Goal: Task Accomplishment & Management: Manage account settings

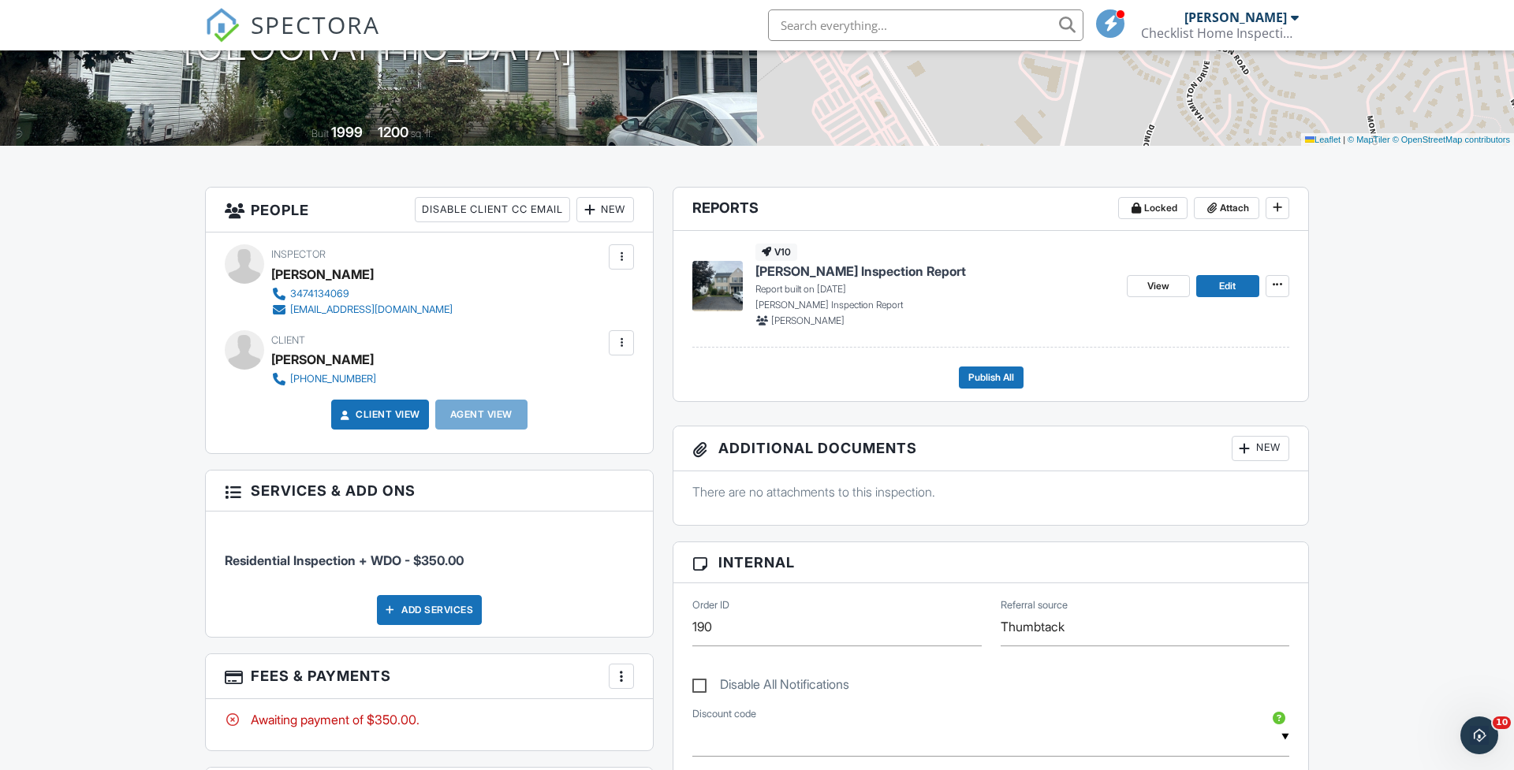
scroll to position [287, 0]
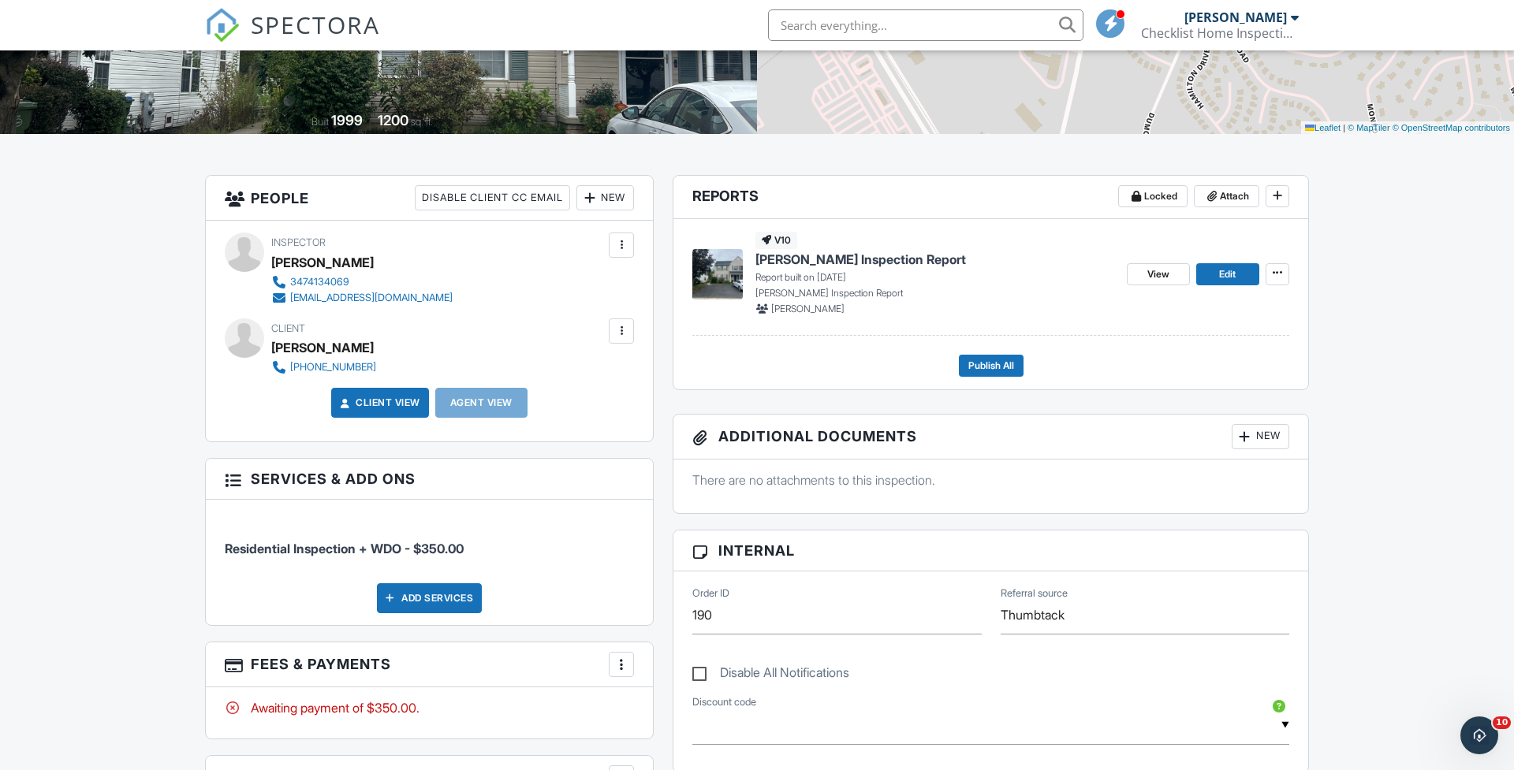
click at [621, 328] on div at bounding box center [622, 331] width 16 height 16
click at [498, 386] on li "Edit" at bounding box center [540, 379] width 170 height 39
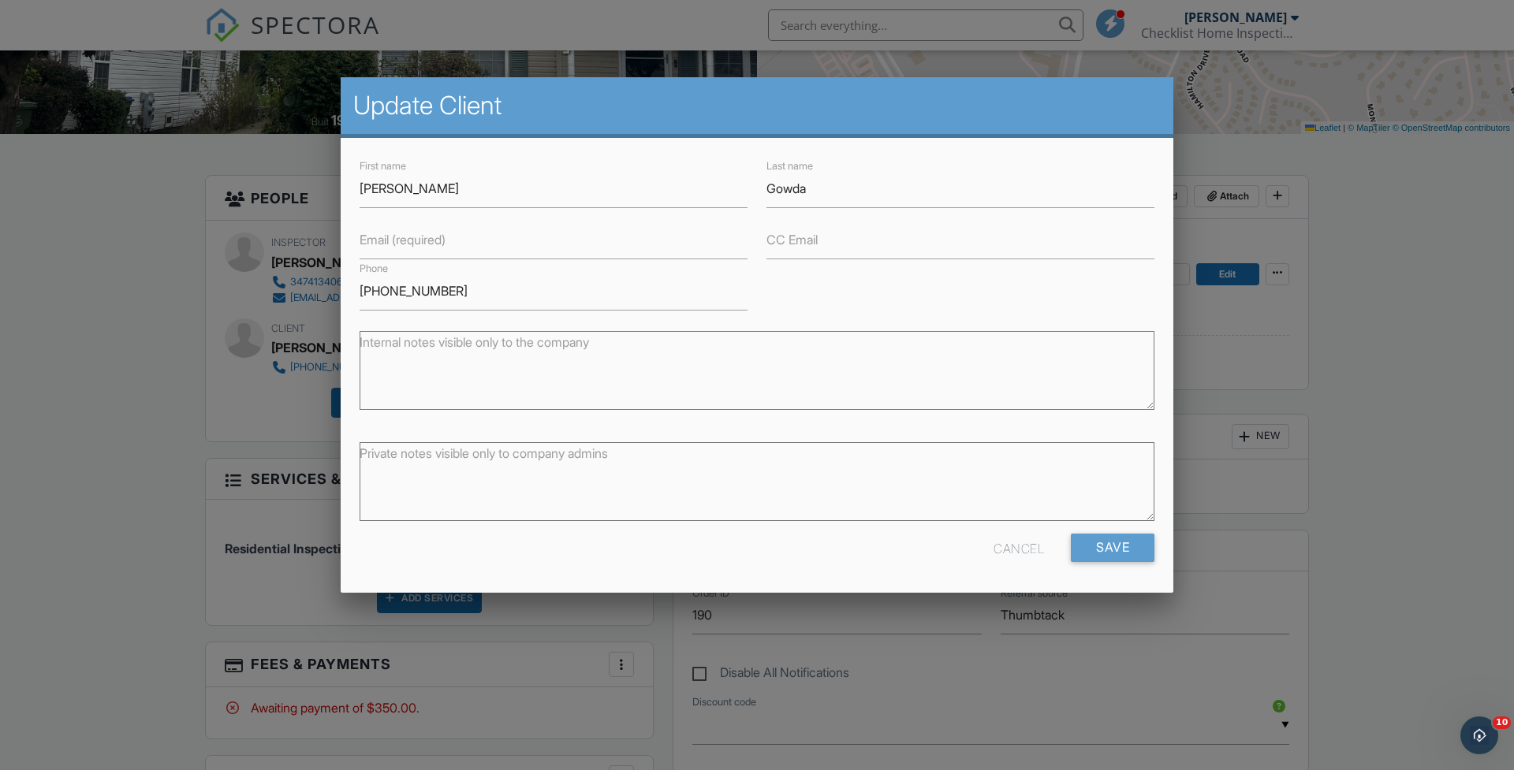
click at [431, 244] on label "Email (required)" at bounding box center [403, 238] width 86 height 17
click at [431, 244] on input "Email (required)" at bounding box center [554, 240] width 388 height 39
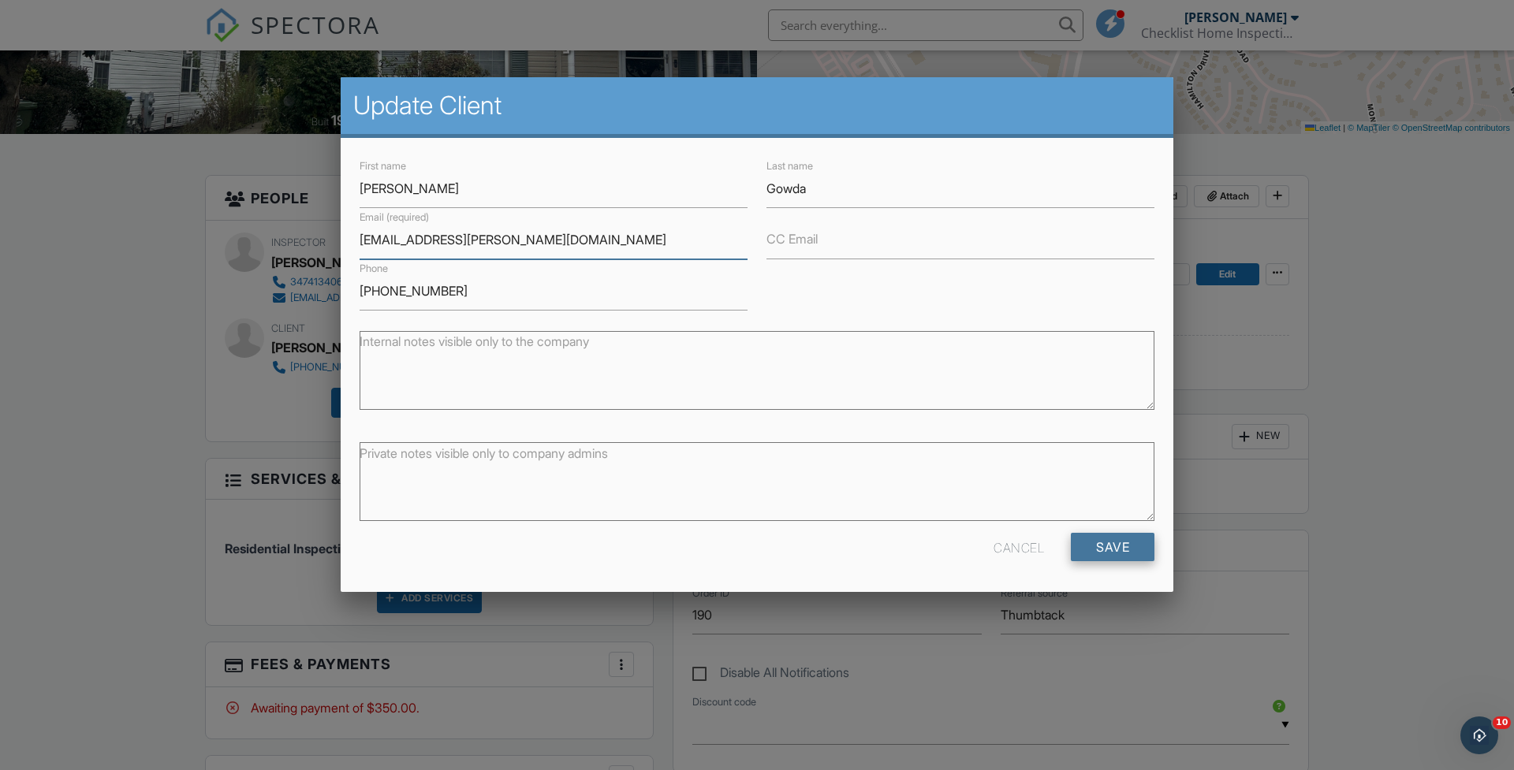
type input "Gowda.Manjula@gmail.com"
click at [1115, 555] on input "Save" at bounding box center [1113, 547] width 84 height 28
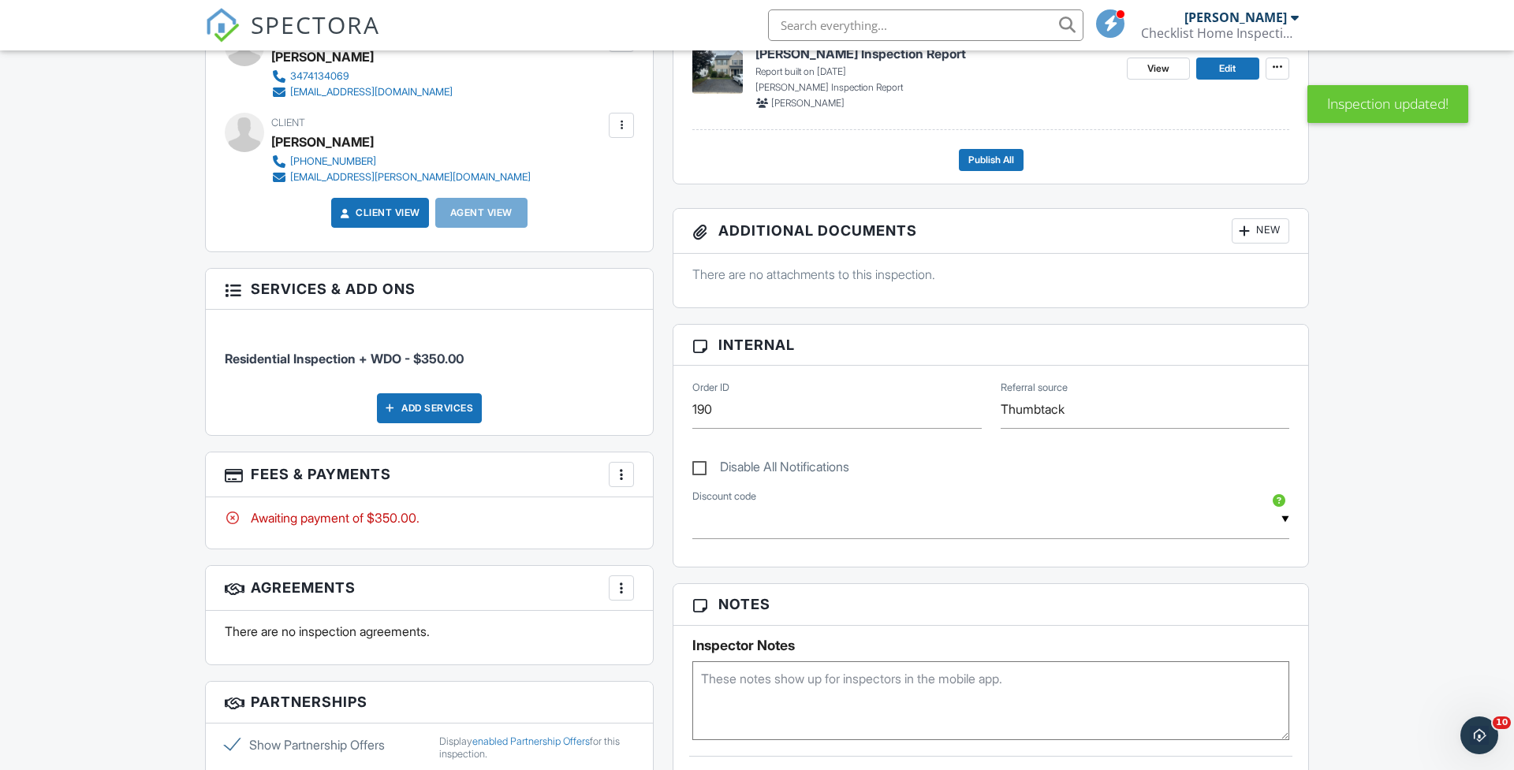
scroll to position [300, 0]
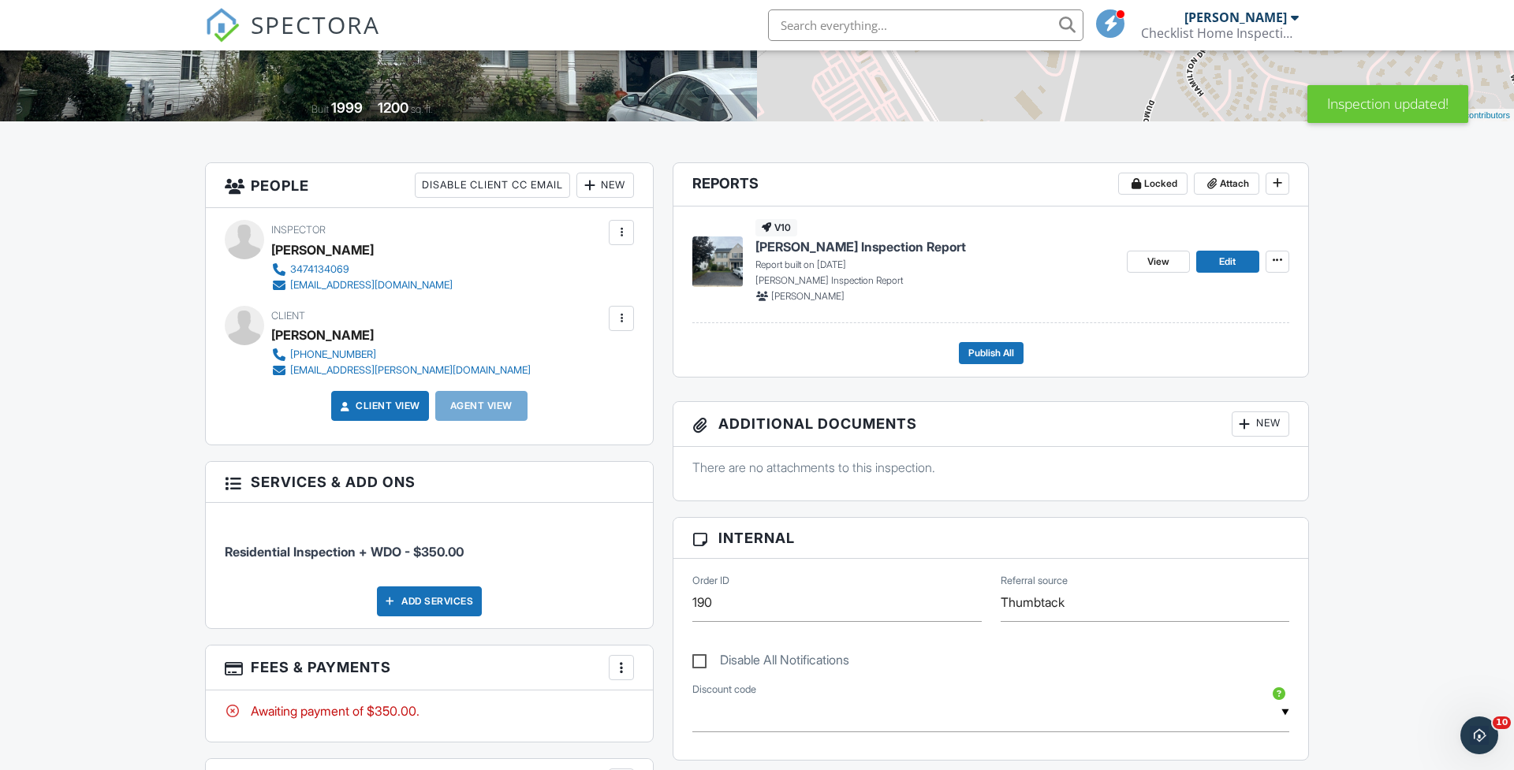
click at [1256, 426] on div "New" at bounding box center [1261, 424] width 58 height 25
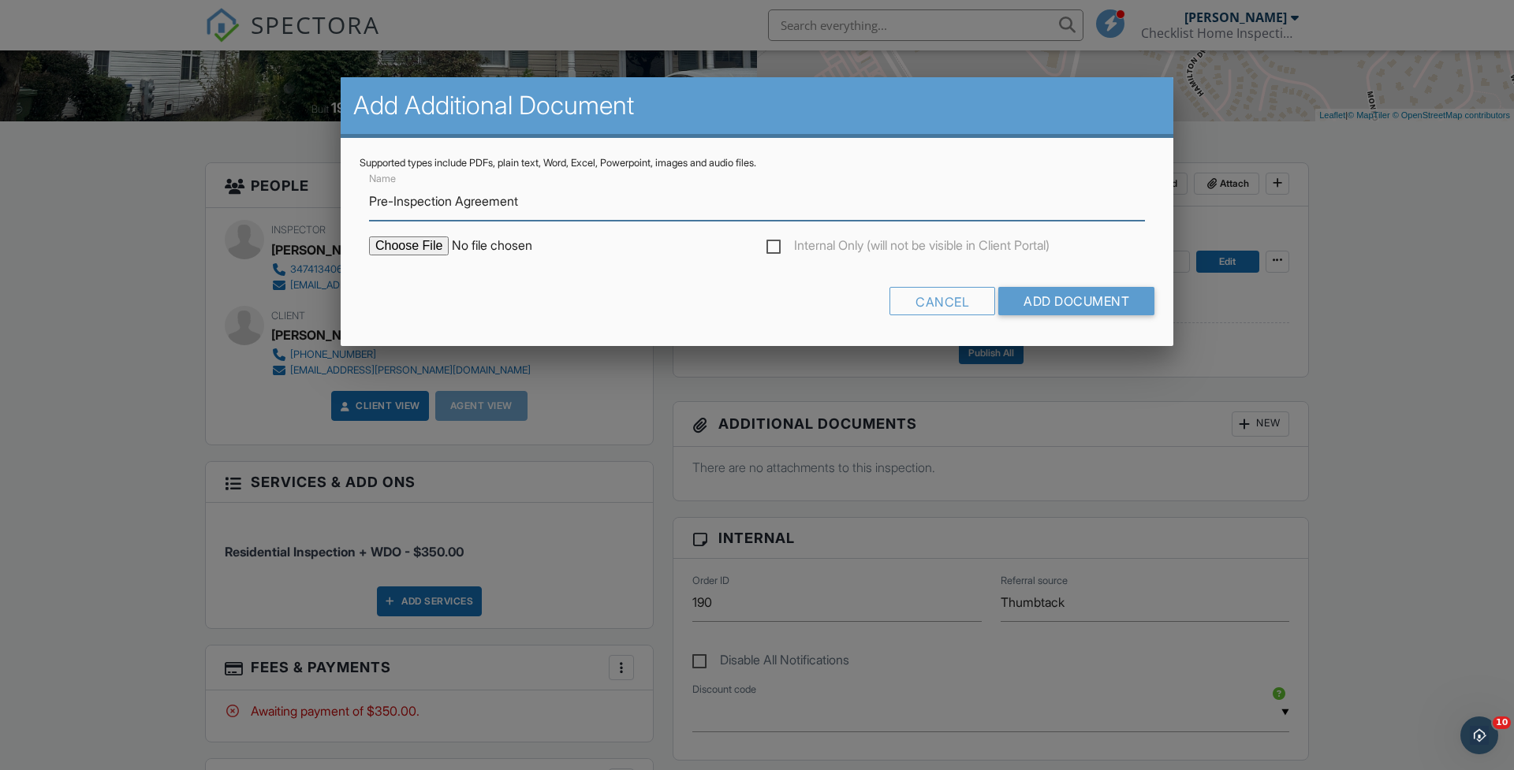
type input "Pre-Inspection Agreement"
click at [424, 253] on input "file" at bounding box center [503, 246] width 268 height 19
click at [402, 244] on input "file" at bounding box center [503, 246] width 268 height 19
type input "C:\fakepath\[PERSON_NAME] pre-inspection agreement .pdf"
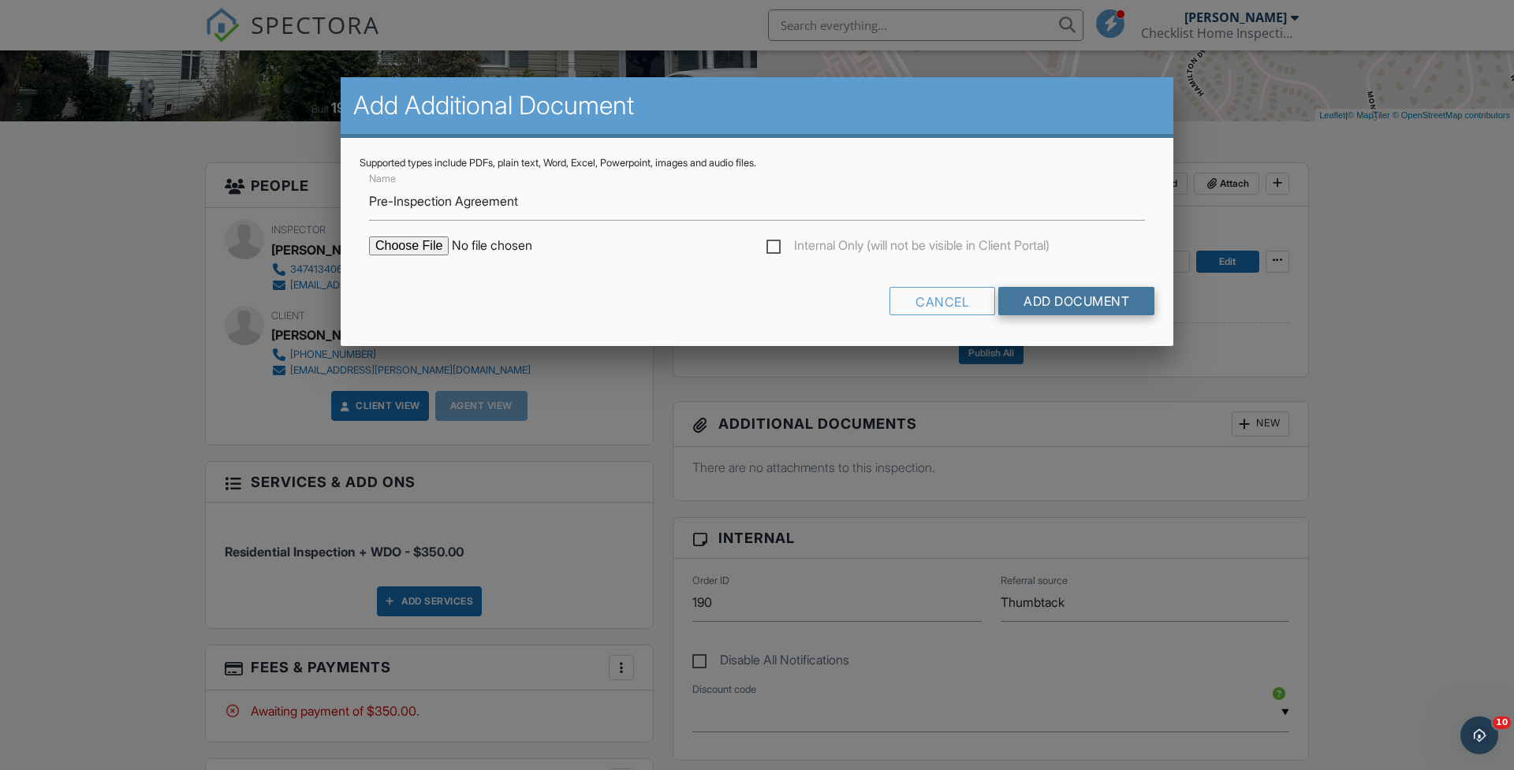
click at [1088, 302] on input "Add Document" at bounding box center [1076, 301] width 156 height 28
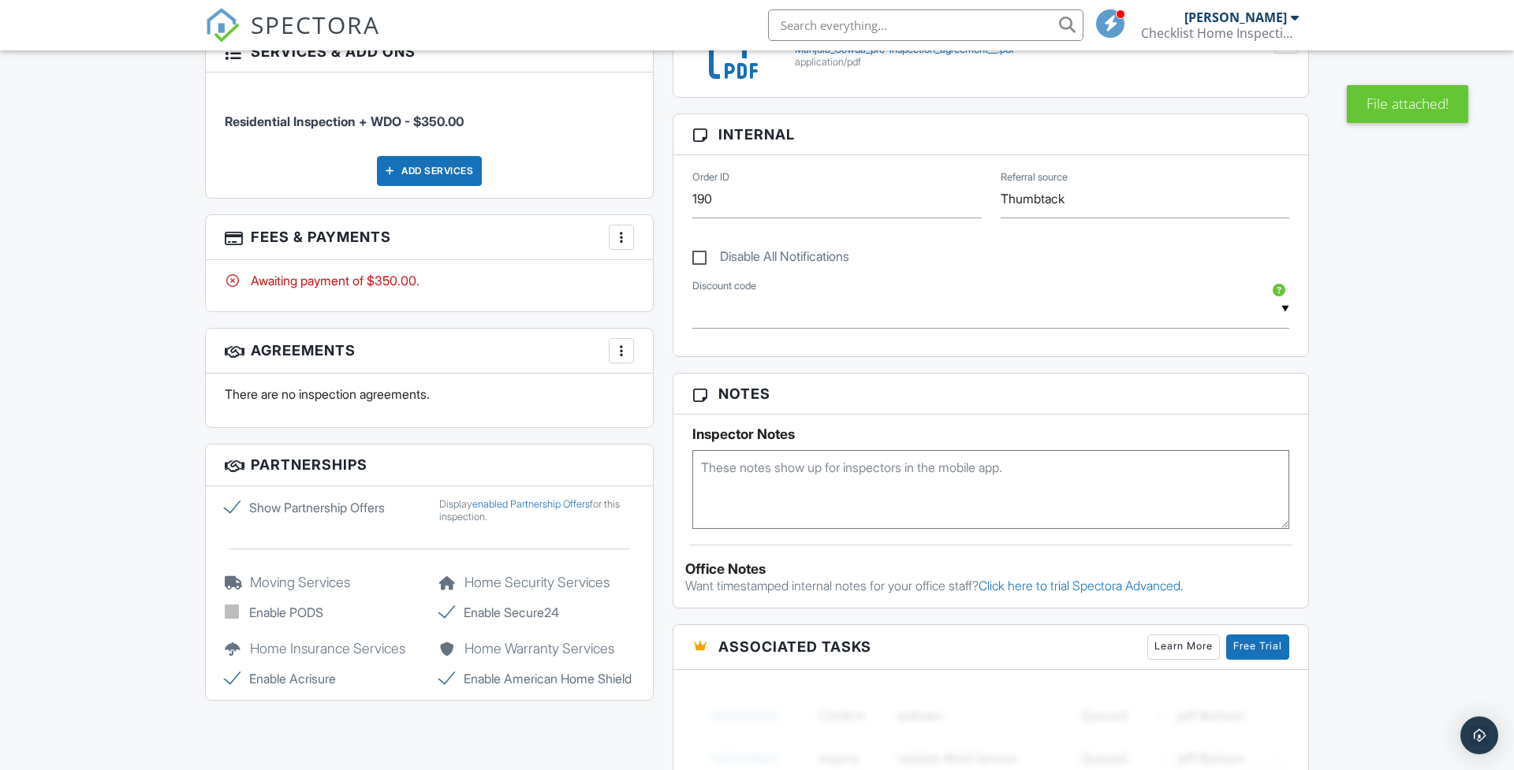
click at [622, 242] on div at bounding box center [622, 237] width 16 height 16
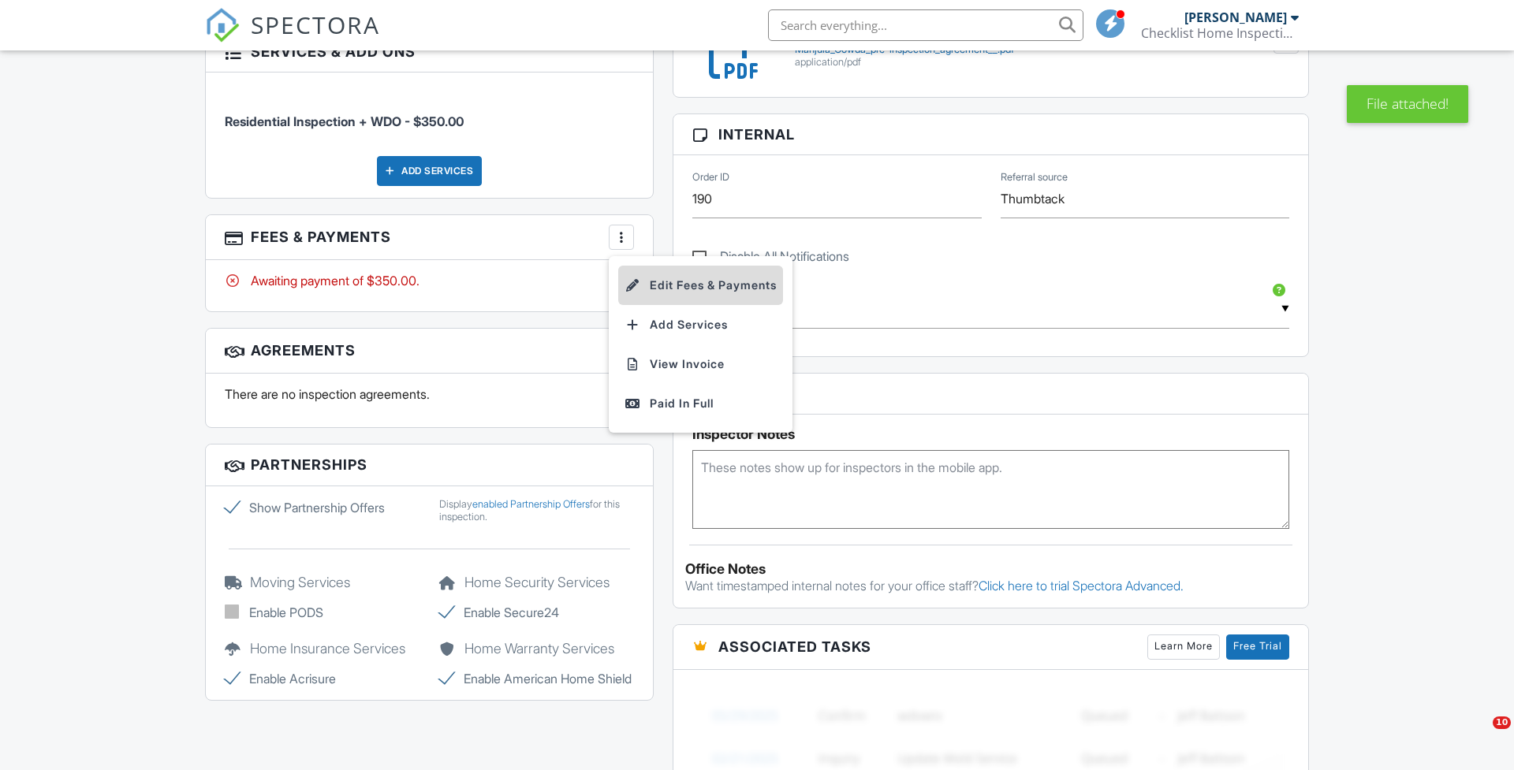
click at [655, 278] on li "Edit Fees & Payments" at bounding box center [700, 285] width 165 height 39
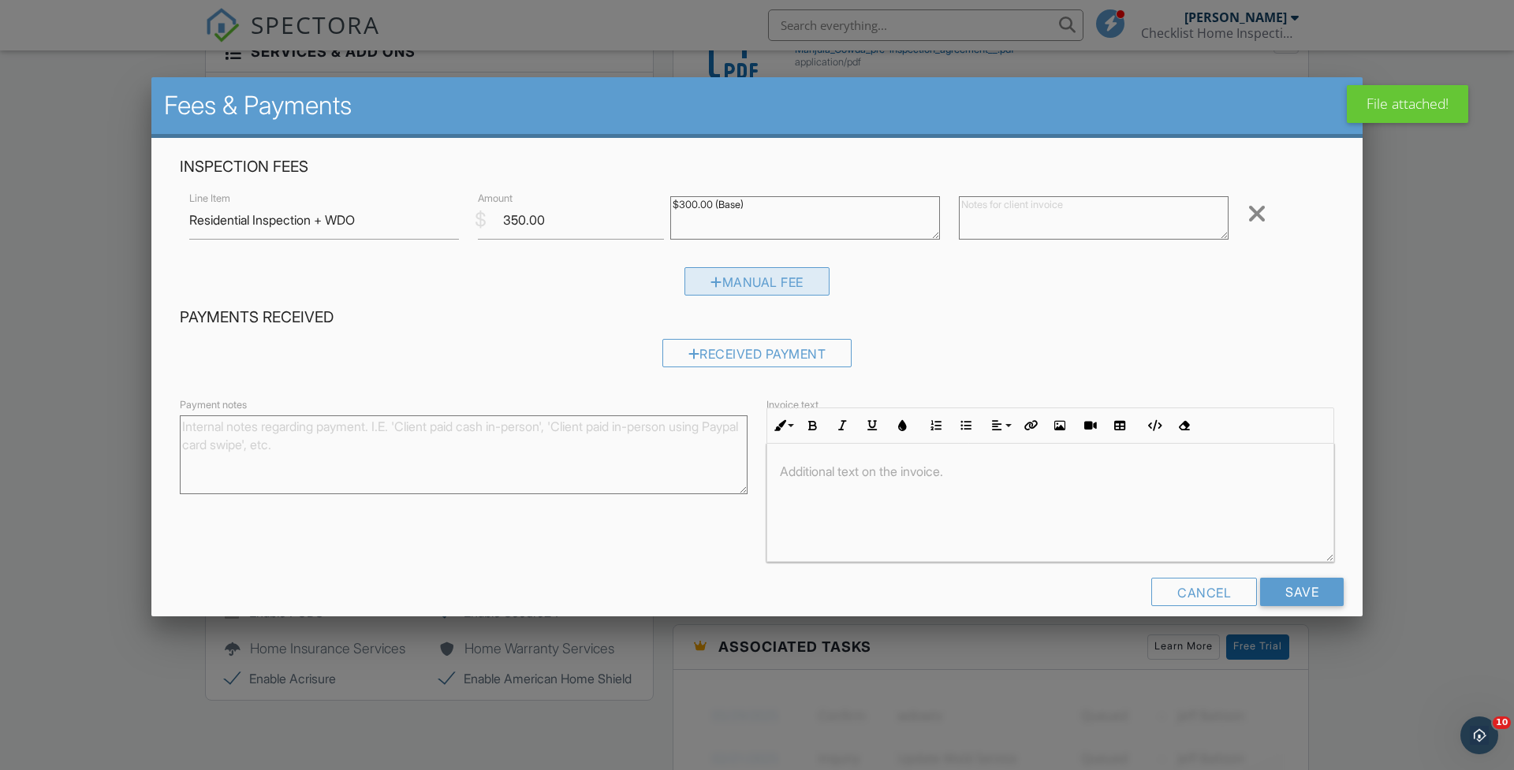
click at [728, 285] on div "Manual Fee" at bounding box center [757, 281] width 145 height 28
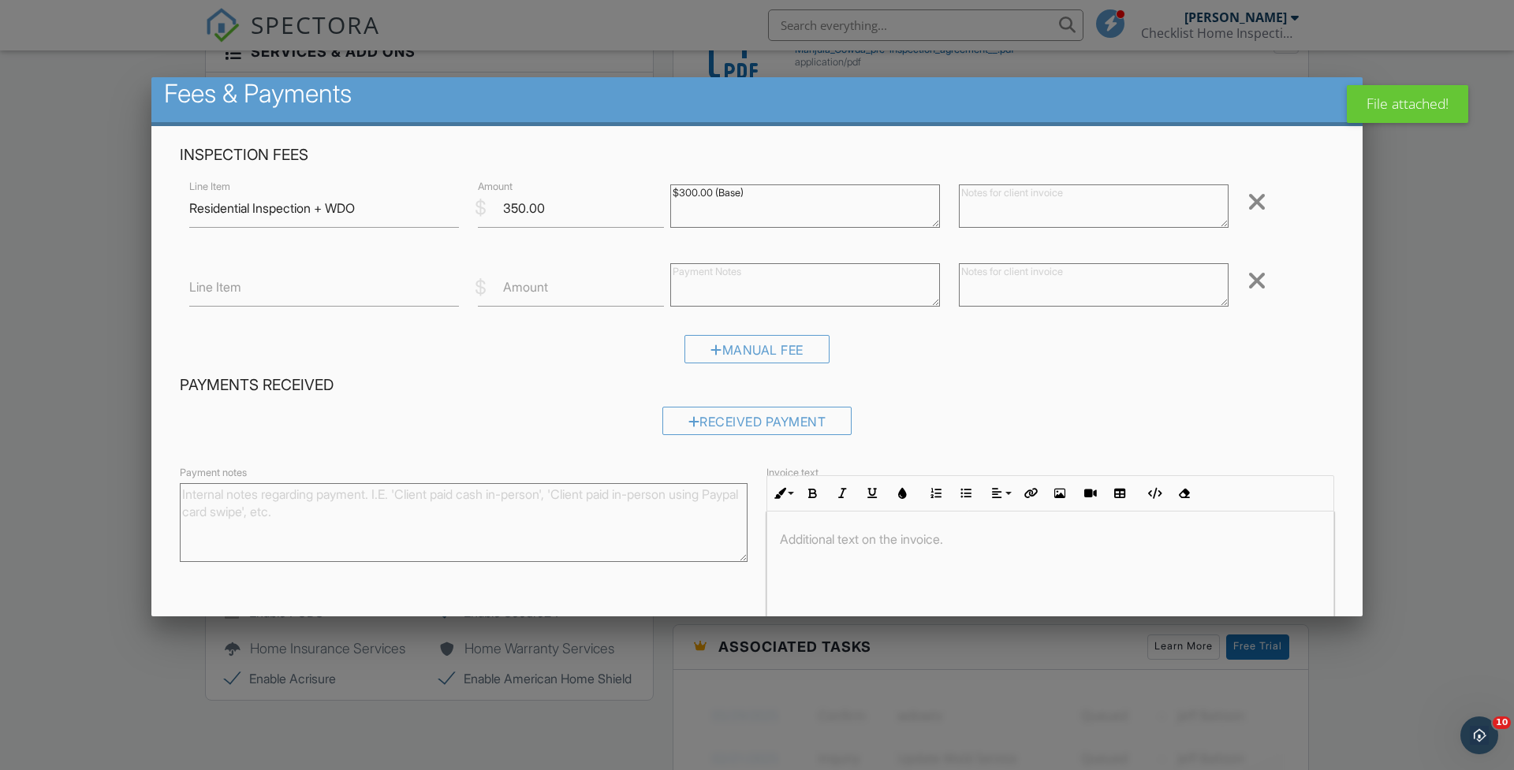
scroll to position [13, 0]
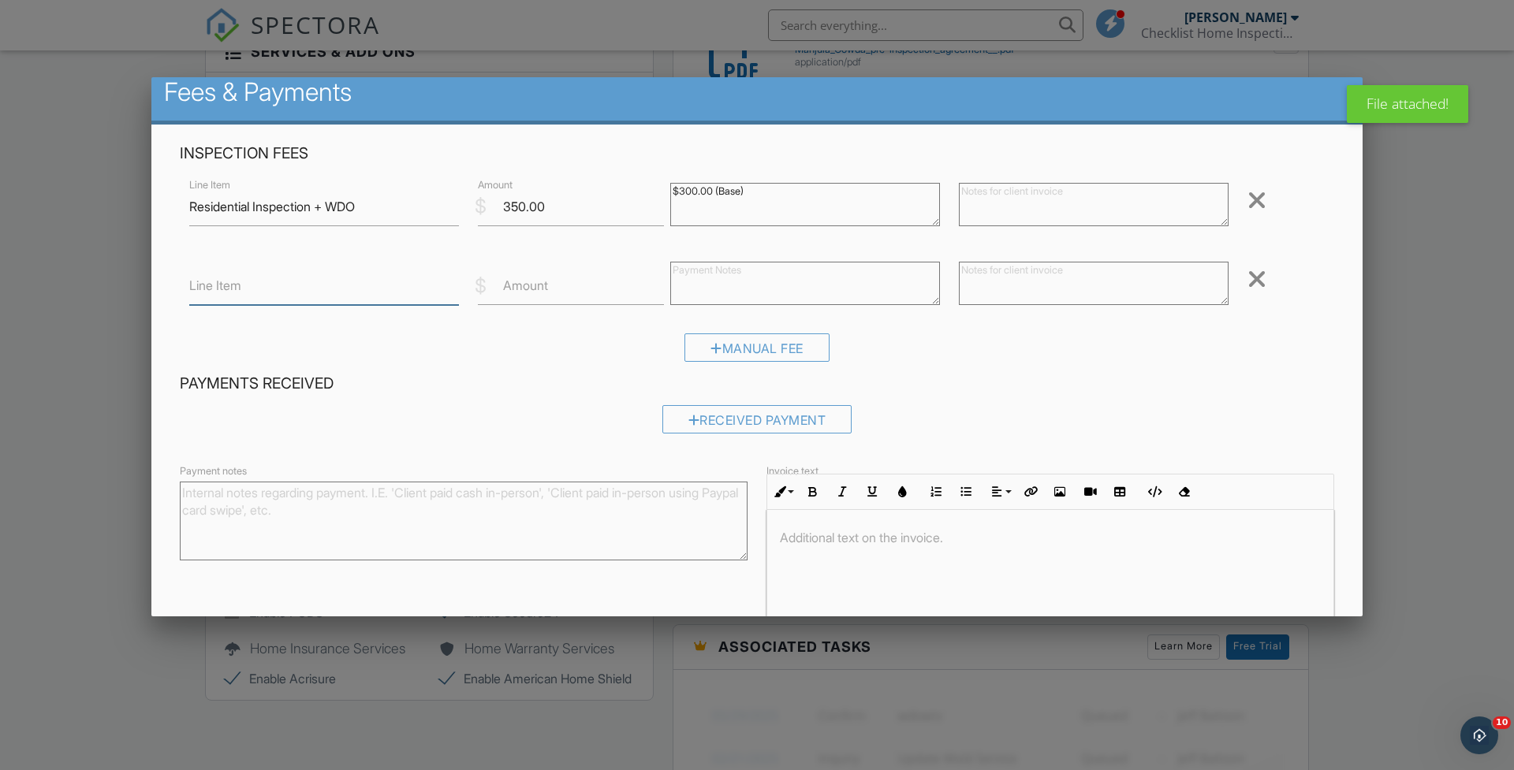
click at [277, 289] on input "Line Item" at bounding box center [324, 286] width 270 height 39
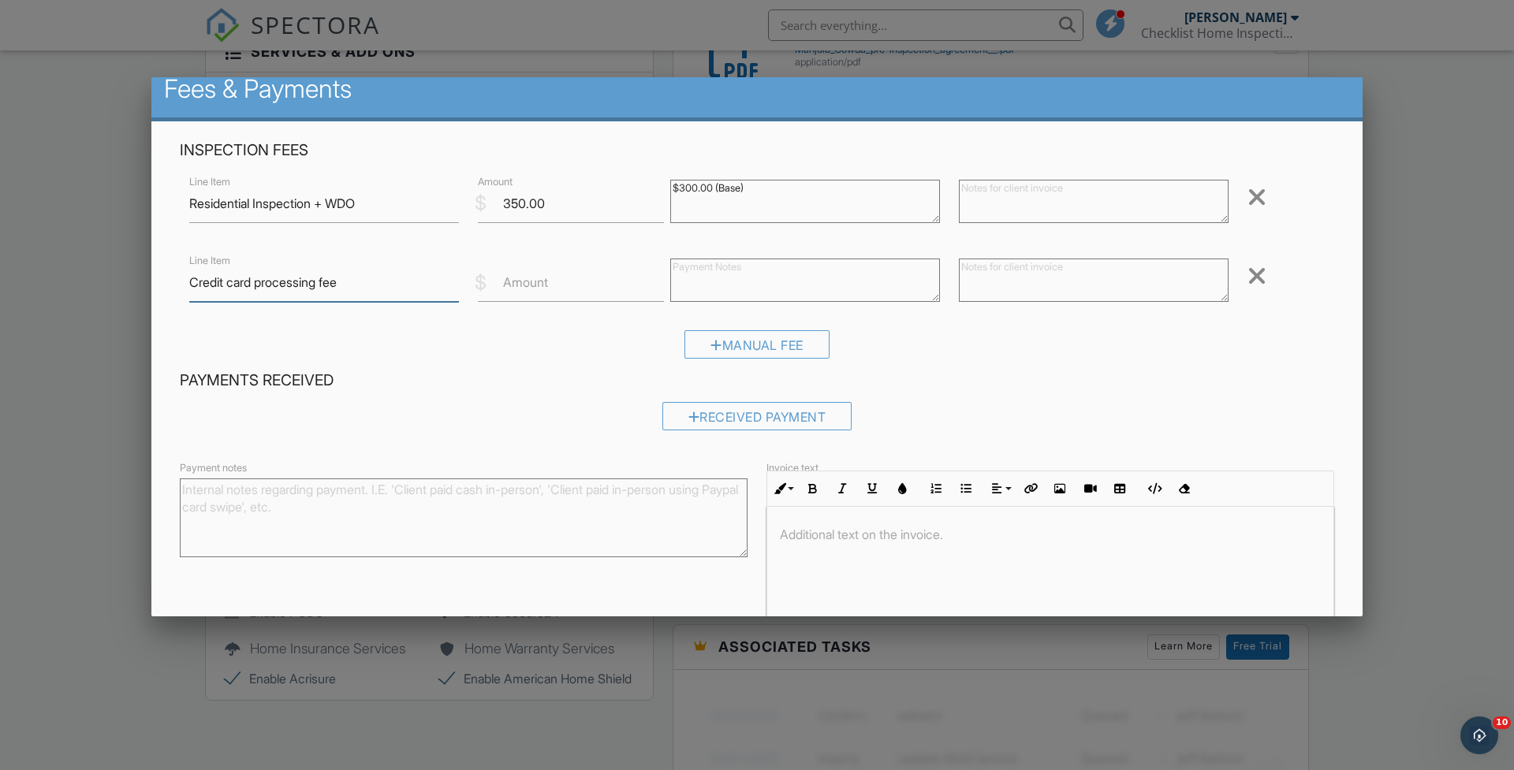
type input "Credit card processing fee"
click at [533, 291] on input "Amount" at bounding box center [571, 282] width 186 height 39
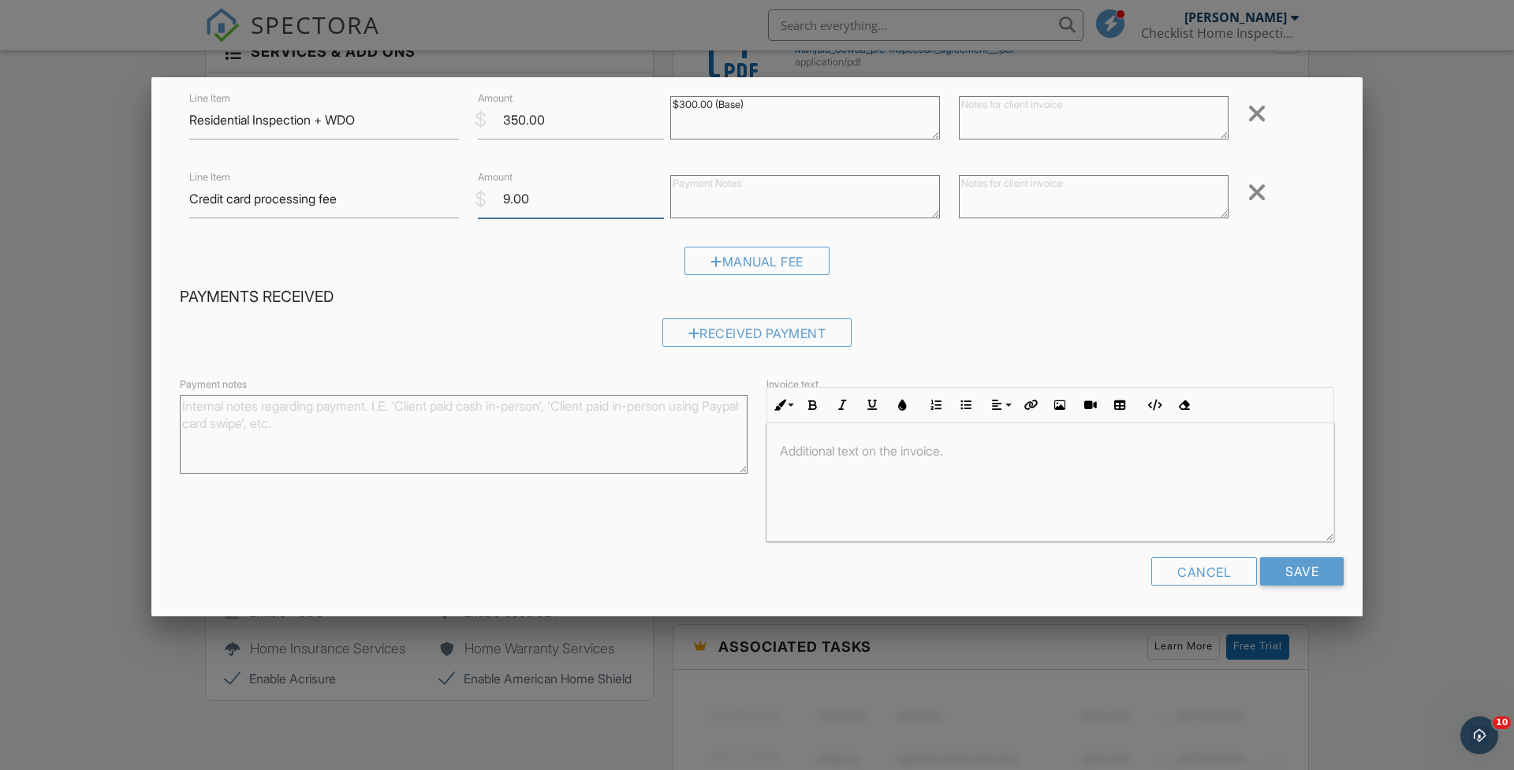
scroll to position [99, 0]
type input "9.00"
click at [1298, 573] on input "Save" at bounding box center [1302, 573] width 84 height 28
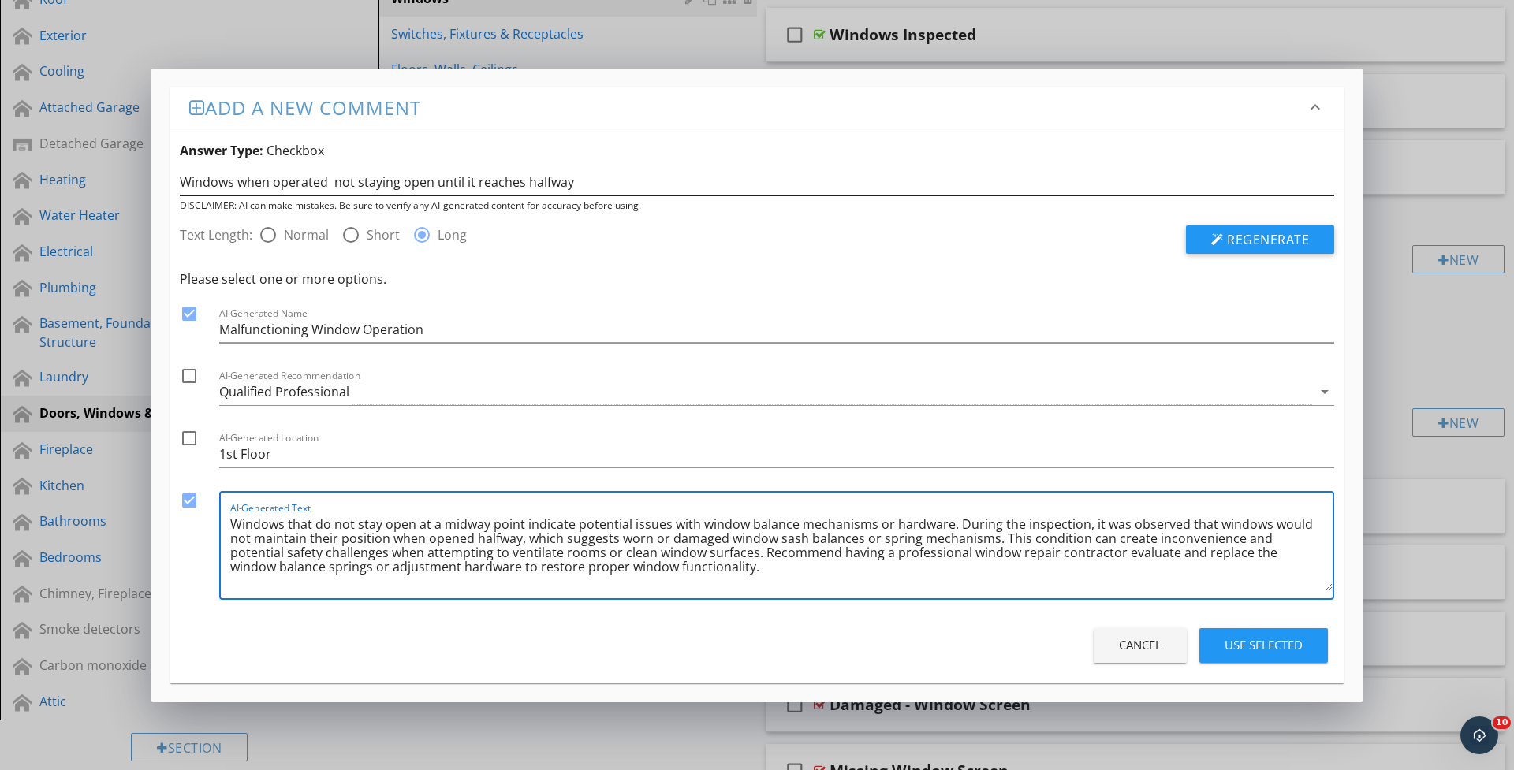
scroll to position [248, 0]
drag, startPoint x: 493, startPoint y: 427, endPoint x: 483, endPoint y: 425, distance: 10.5
click at [493, 427] on div "Please select one or more options. check_box AI-Generated Name Malfunctioning W…" at bounding box center [757, 439] width 1155 height 338
click at [309, 391] on div "Qualified Professional" at bounding box center [284, 392] width 130 height 14
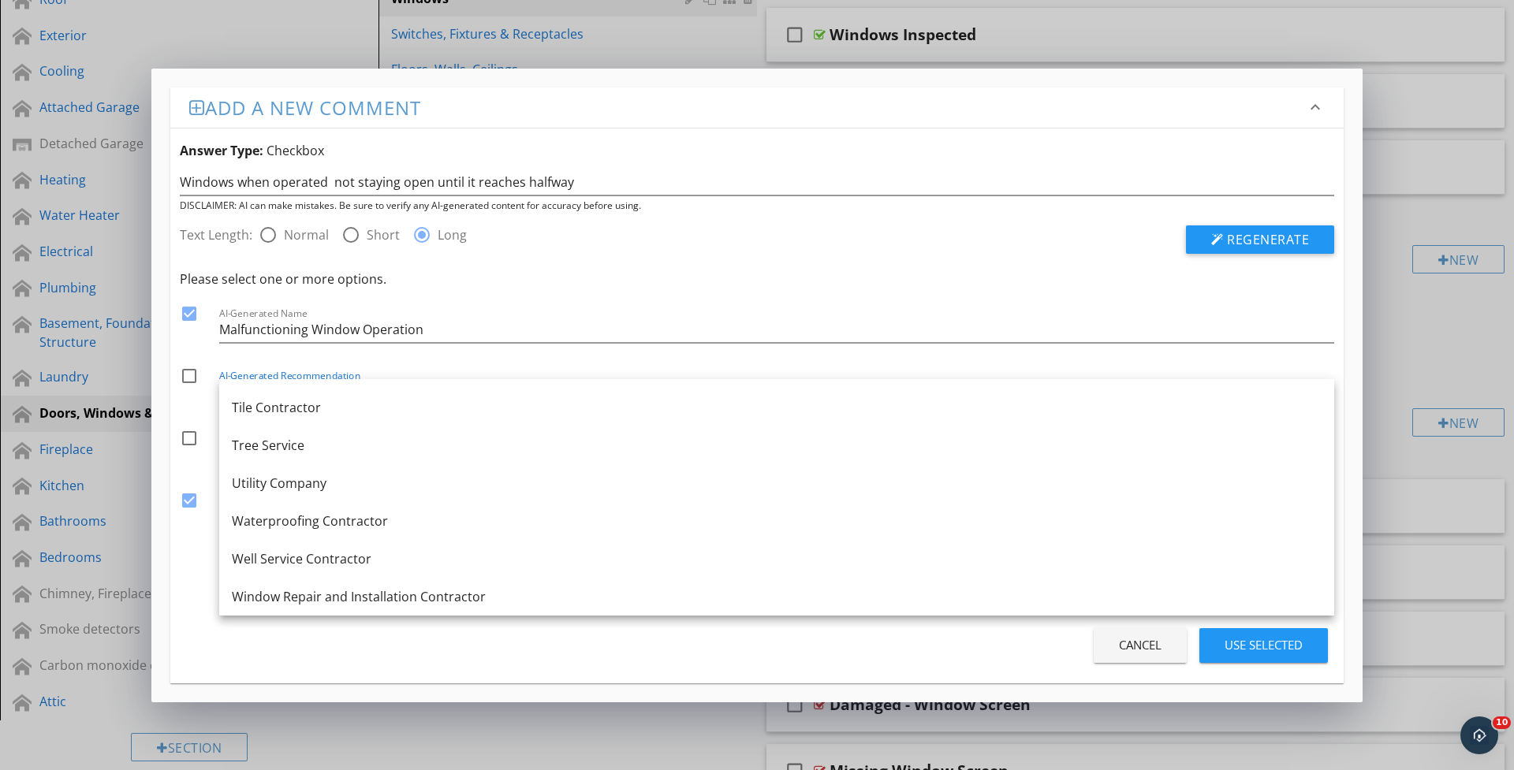
scroll to position [2186, 0]
click at [345, 601] on div "Window Repair and Installation Contractor" at bounding box center [777, 597] width 1090 height 19
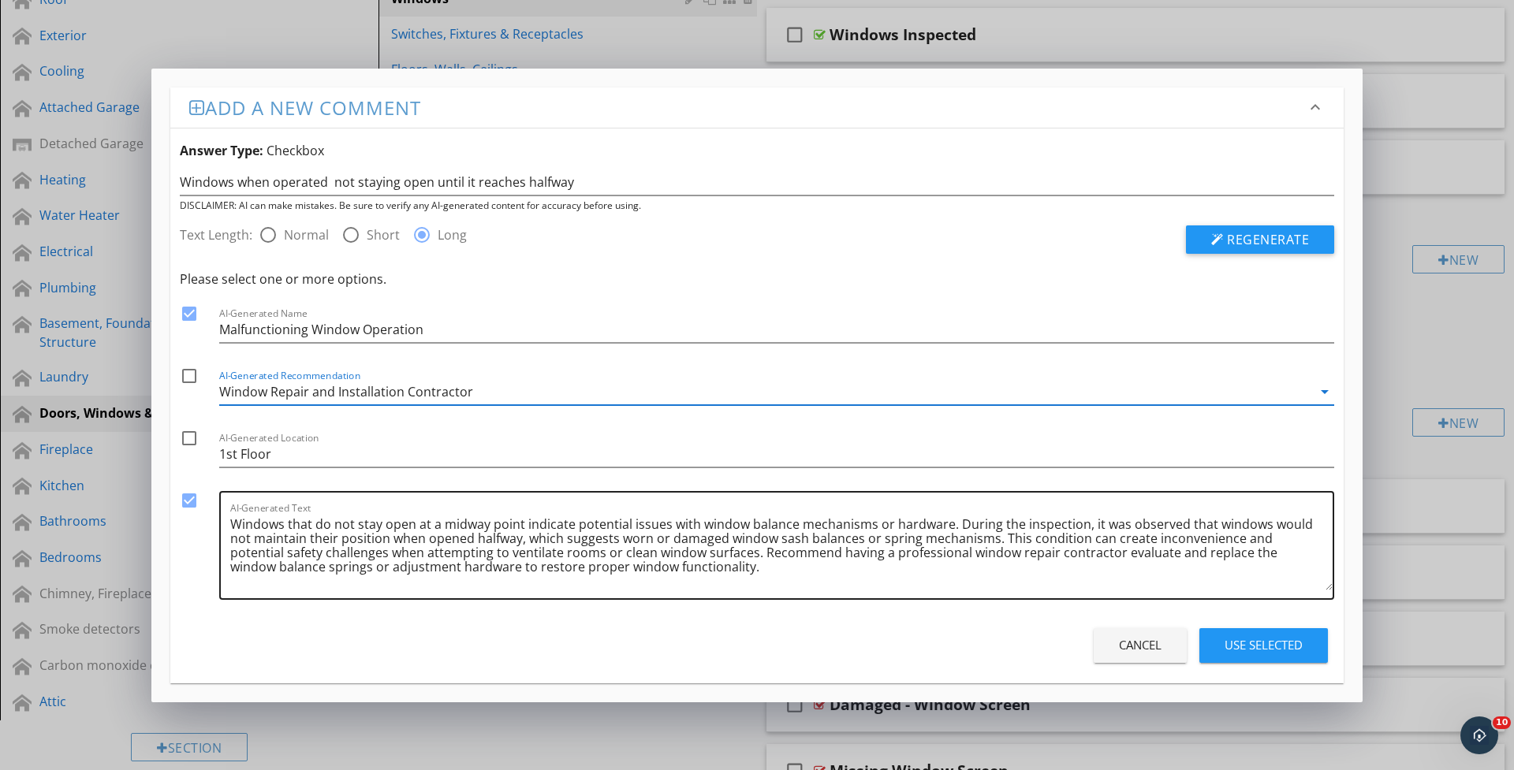
scroll to position [0, 0]
click at [1252, 654] on div "Use Selected" at bounding box center [1264, 645] width 78 height 18
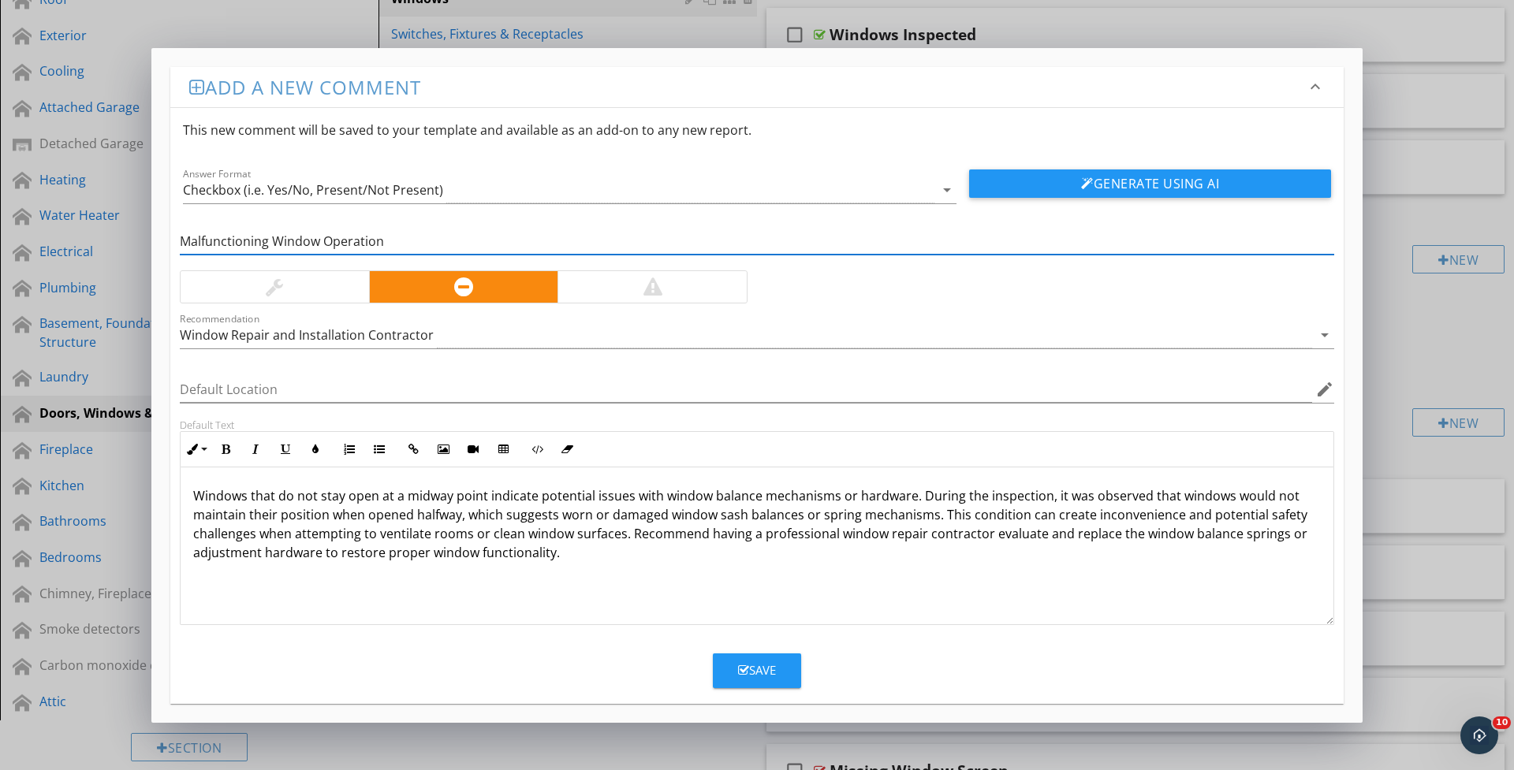
click at [396, 244] on input "Malfunctioning Window Operation" at bounding box center [757, 242] width 1155 height 26
type input "Malfunctioning Window Operation- coming back down until pulled up past halfway …"
click at [748, 667] on icon "button" at bounding box center [743, 671] width 11 height 12
